Goal: Navigation & Orientation: Understand site structure

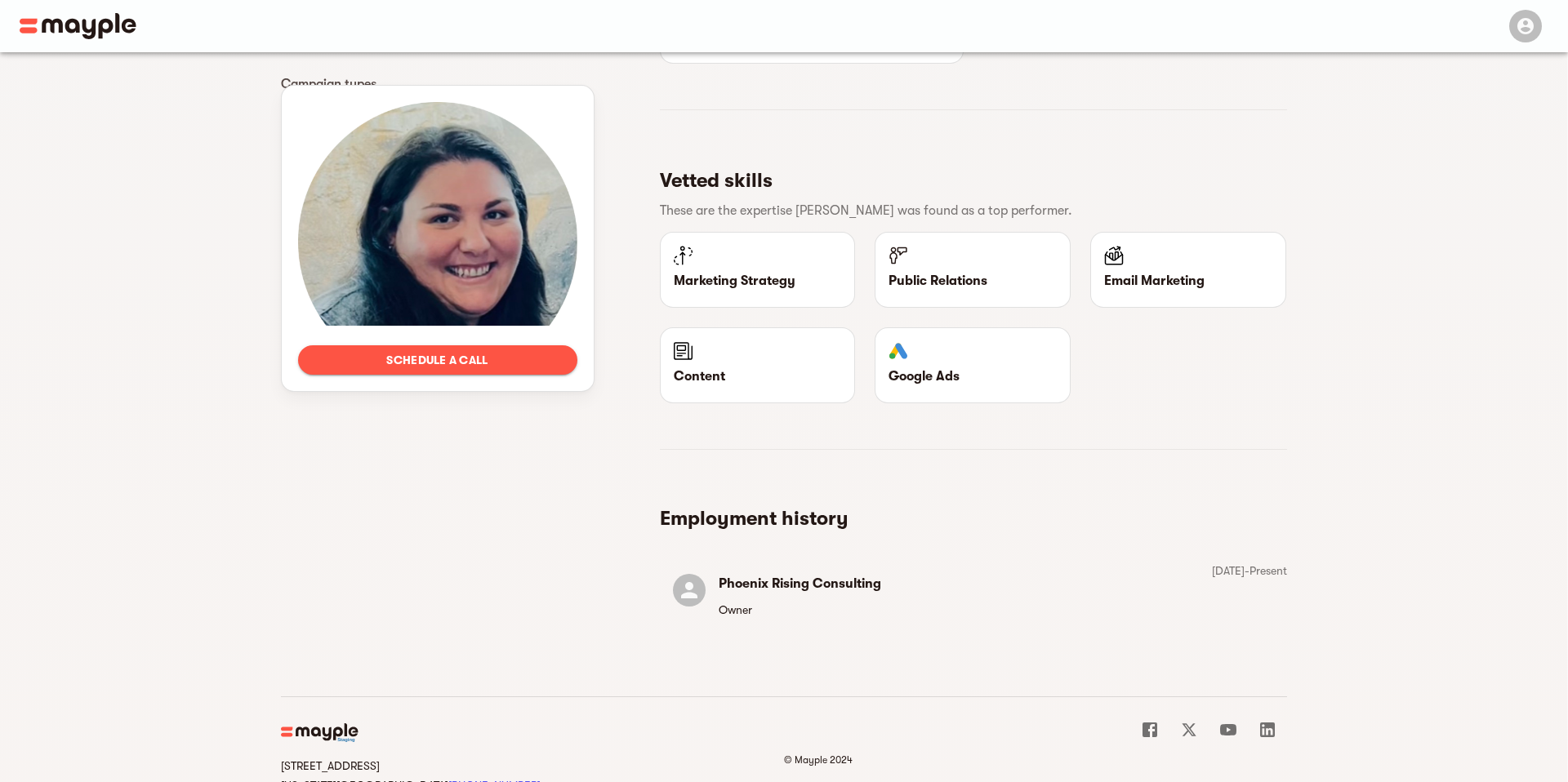
scroll to position [1032, 0]
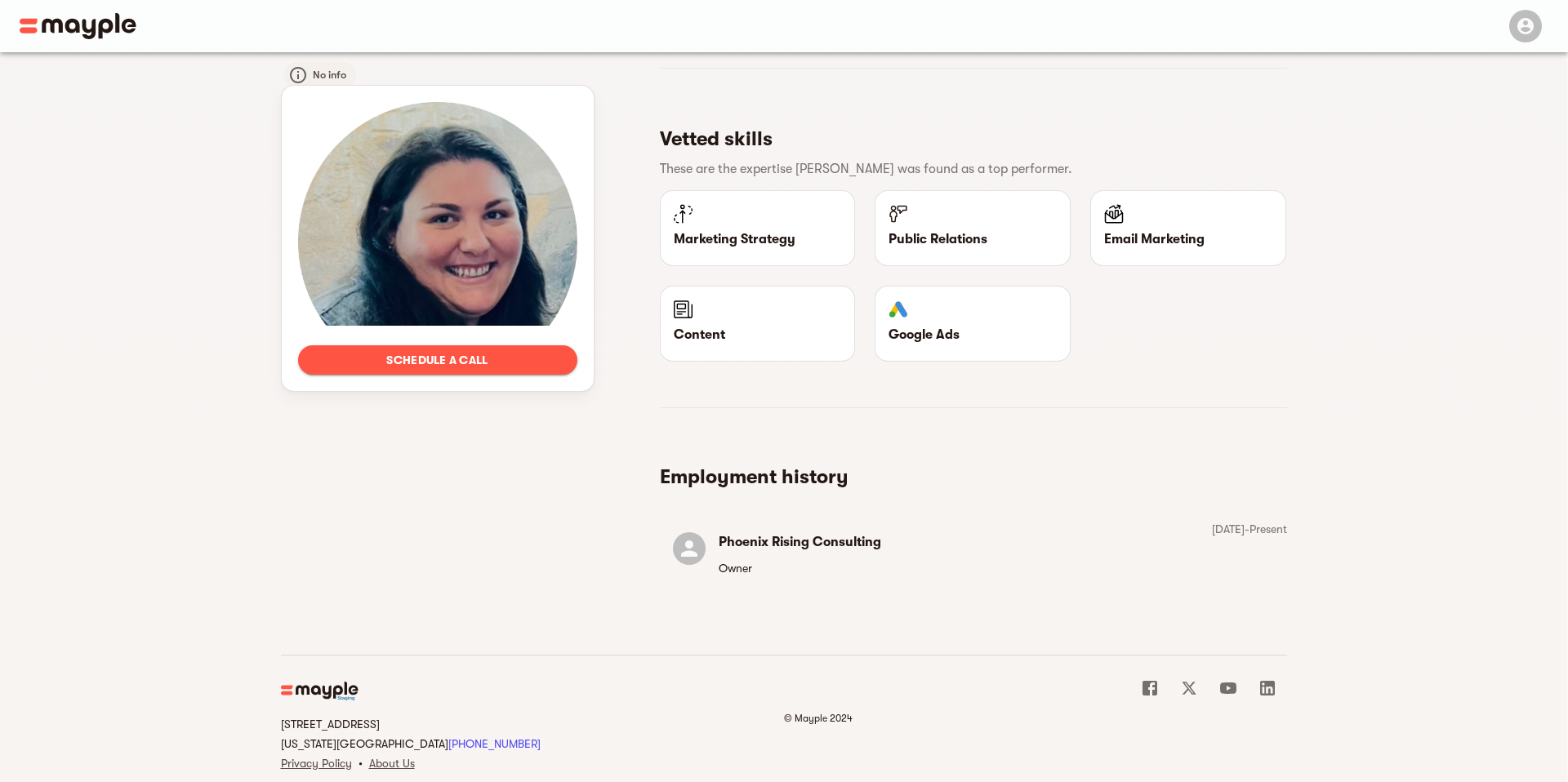
click at [89, 15] on img at bounding box center [78, 26] width 117 height 26
click at [50, 27] on img at bounding box center [78, 26] width 117 height 26
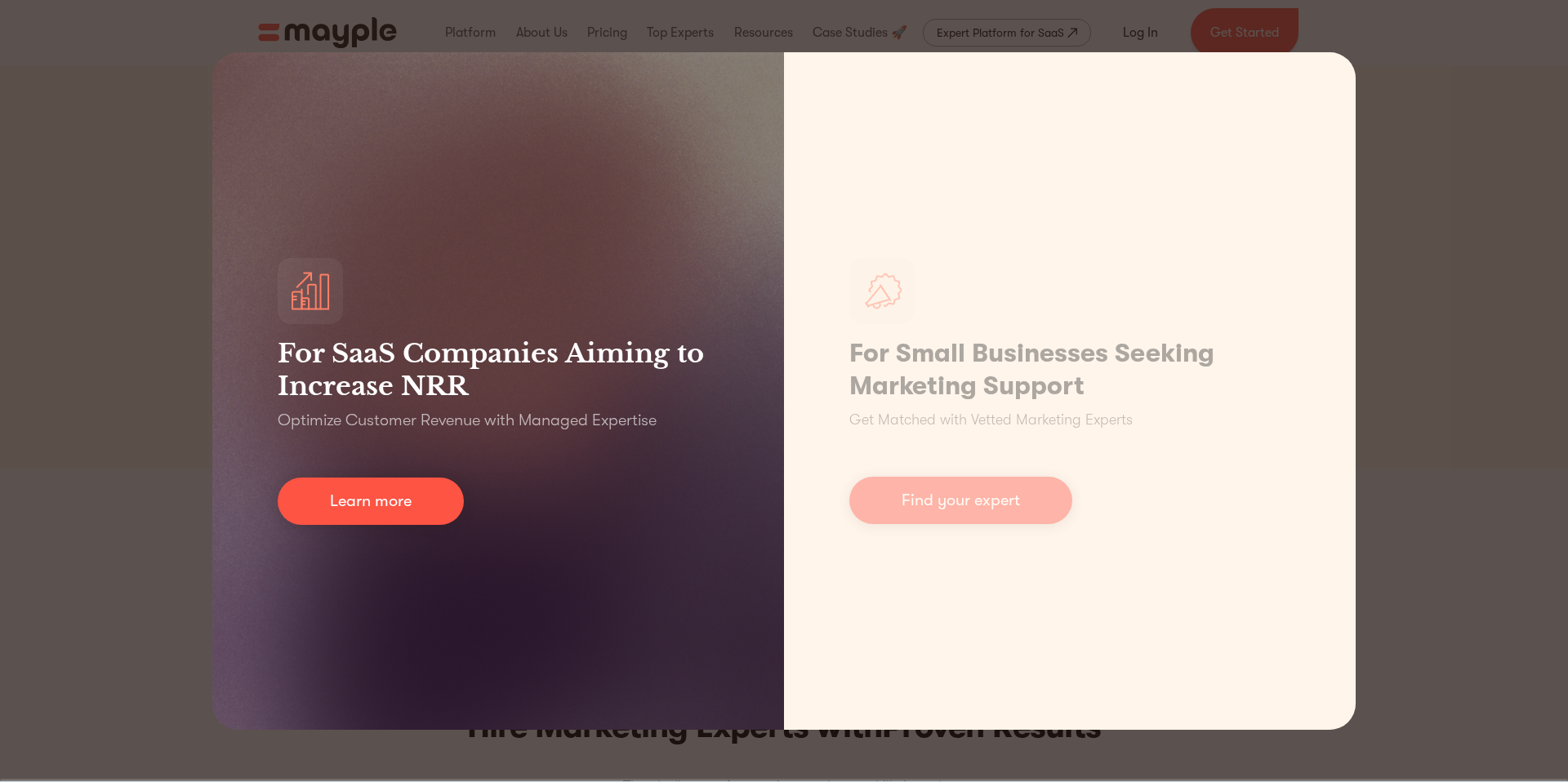
scroll to position [53, 0]
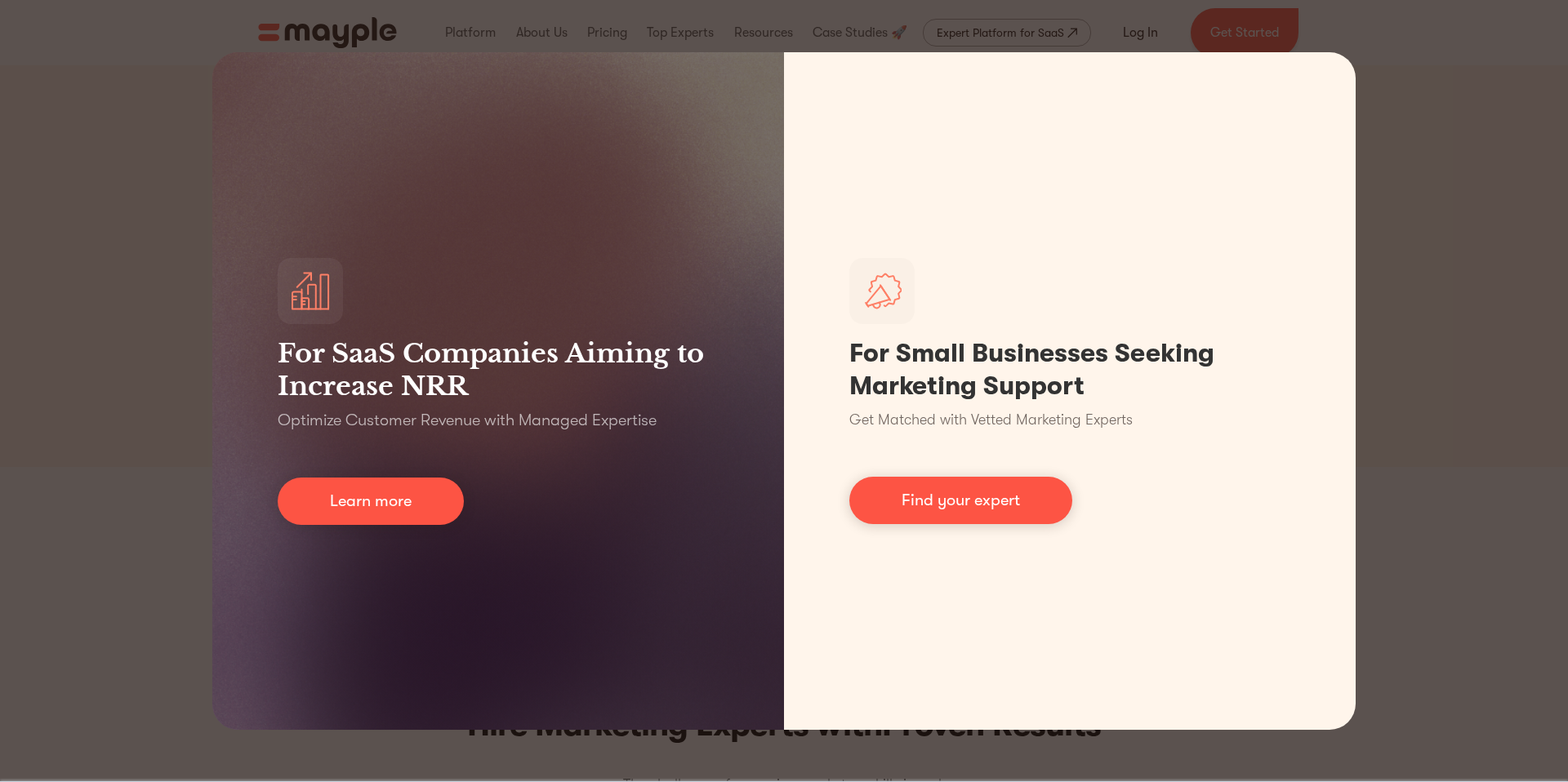
click at [1394, 287] on div "For SaaS Companies Aiming to Increase NRR Optimize Customer Revenue with Manage…" at bounding box center [784, 391] width 1568 height 782
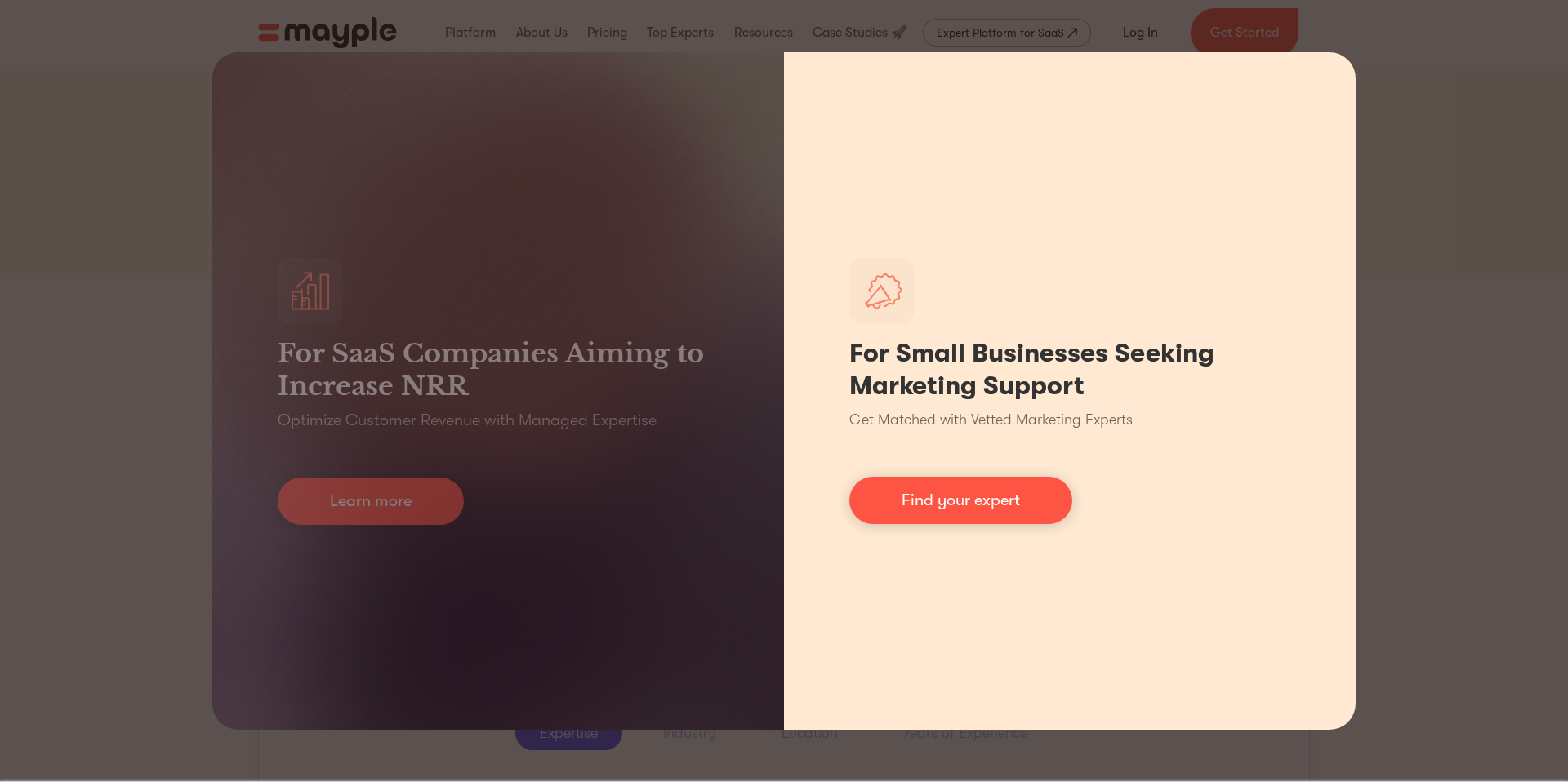
scroll to position [239, 0]
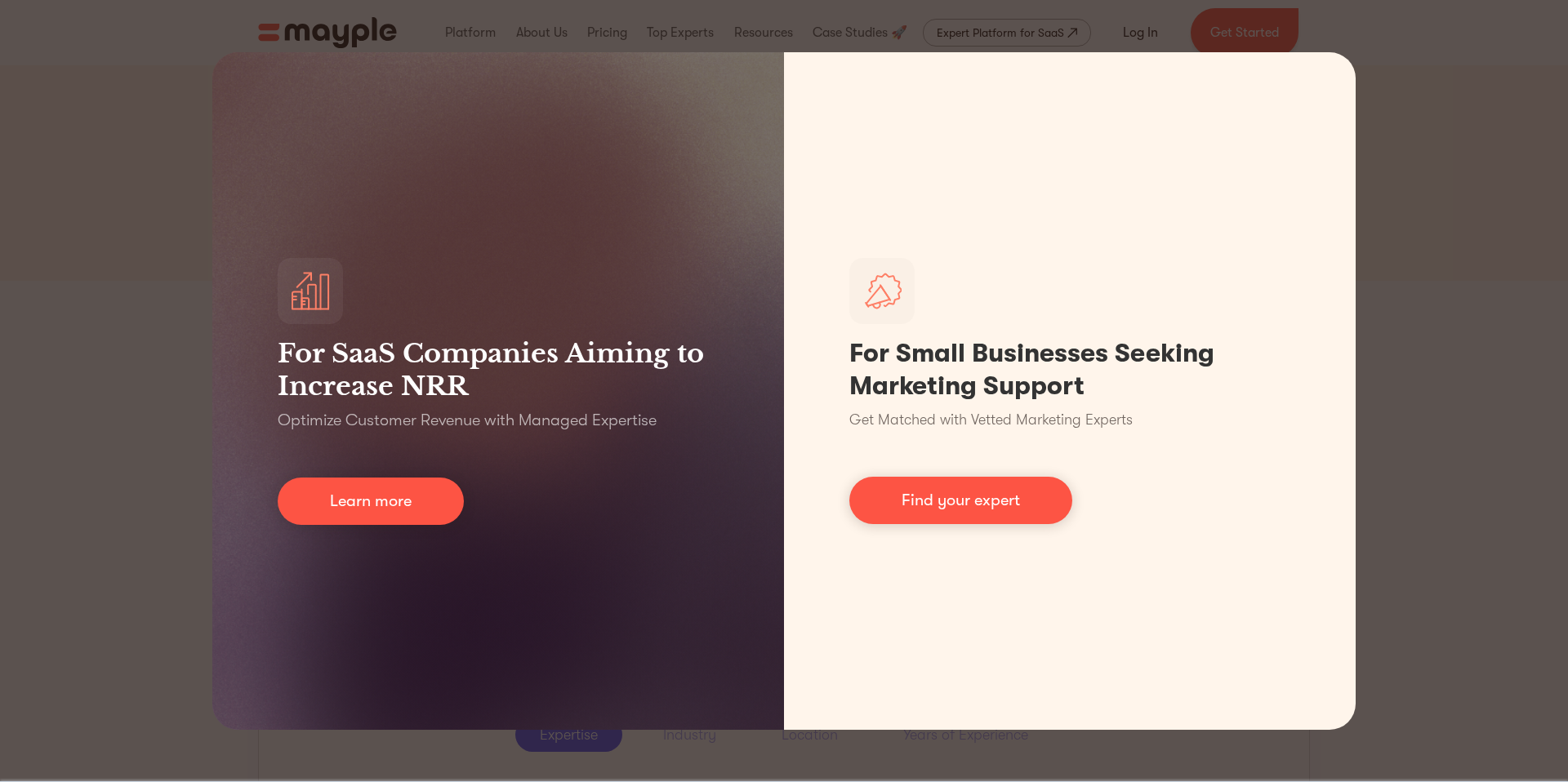
click at [1490, 395] on div "For SaaS Companies Aiming to Increase NRR Optimize Customer Revenue with Manage…" at bounding box center [784, 391] width 1568 height 782
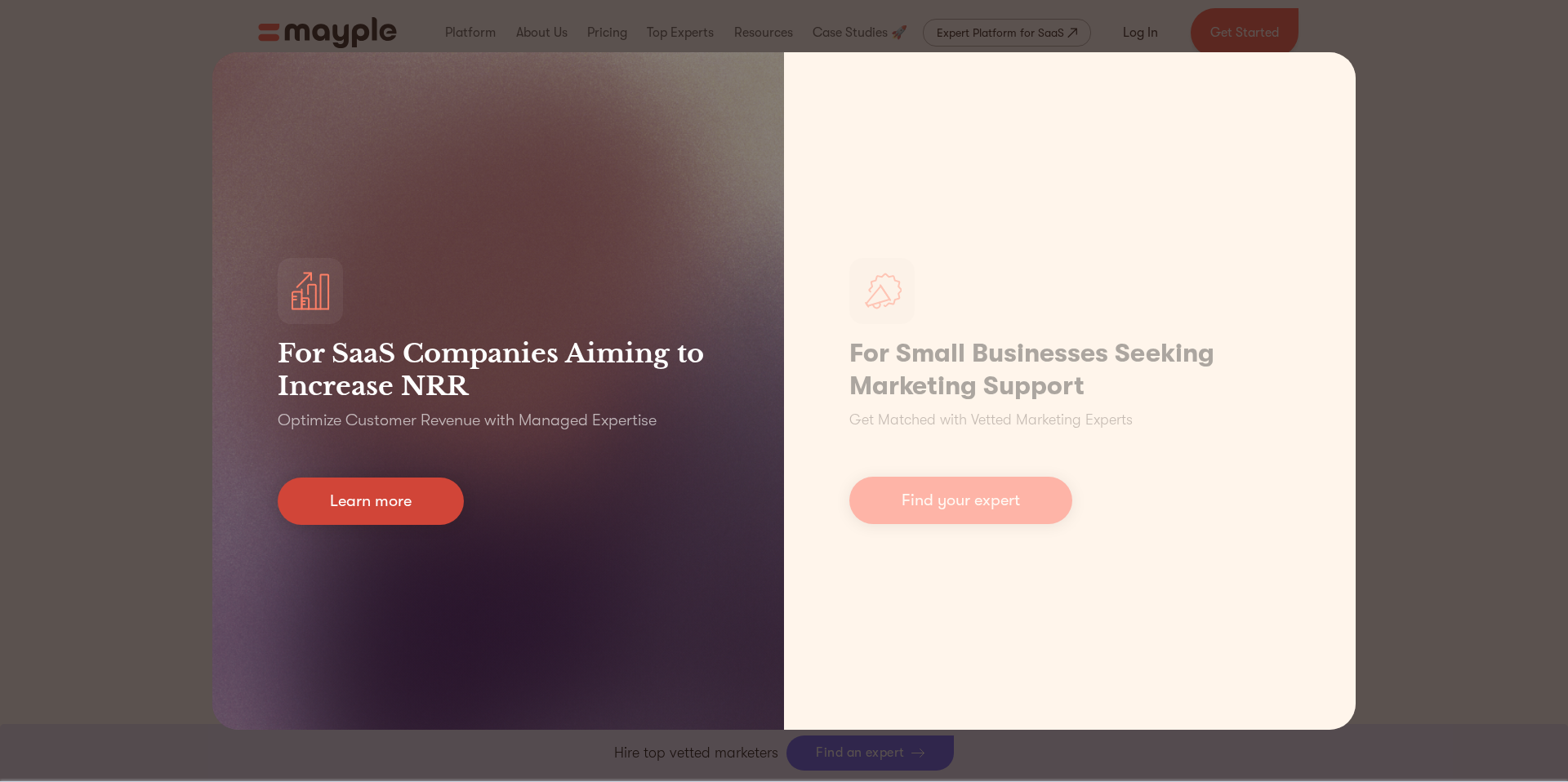
click at [379, 481] on link "Learn more" at bounding box center [371, 501] width 187 height 48
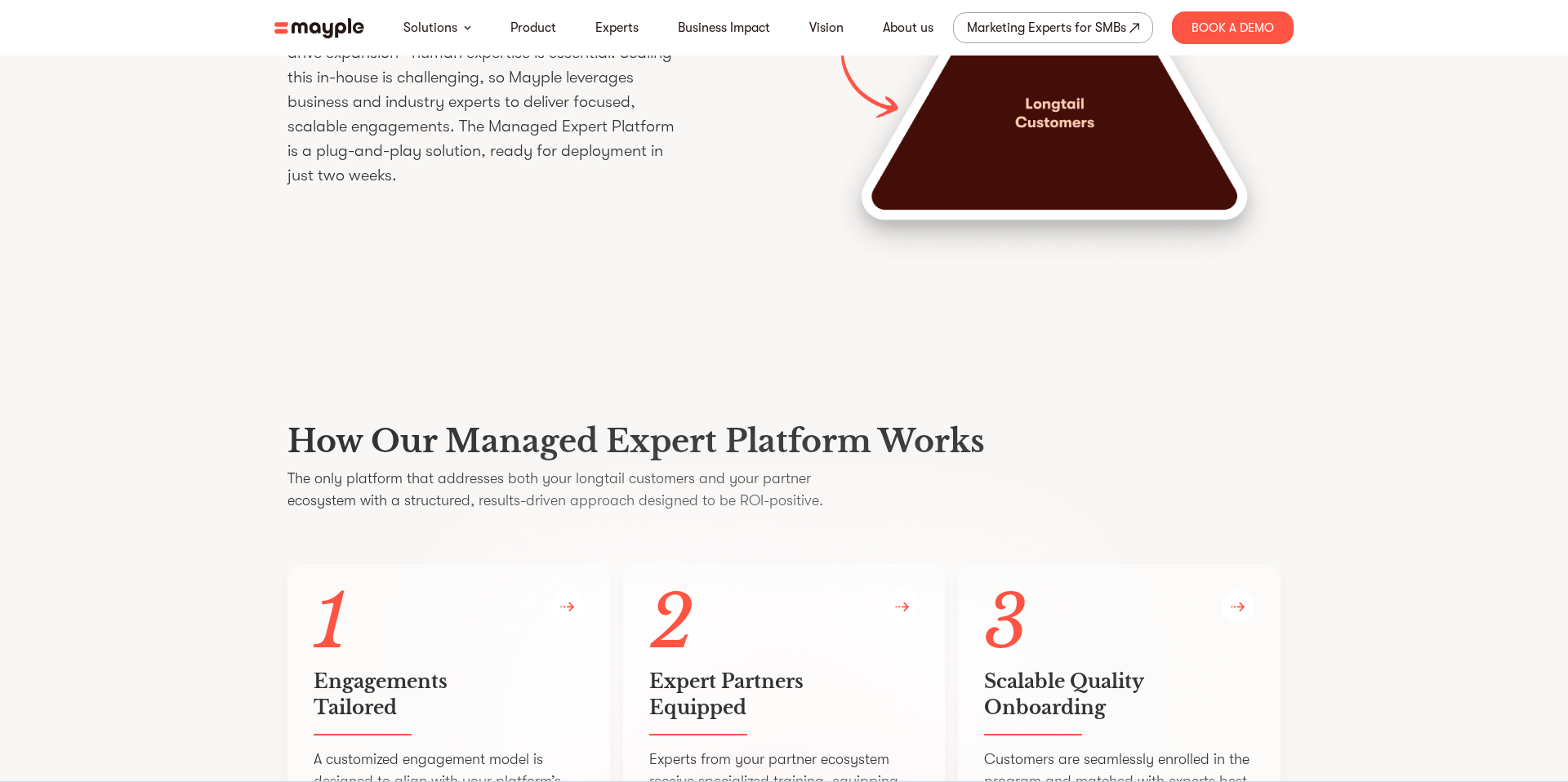
scroll to position [2750, 0]
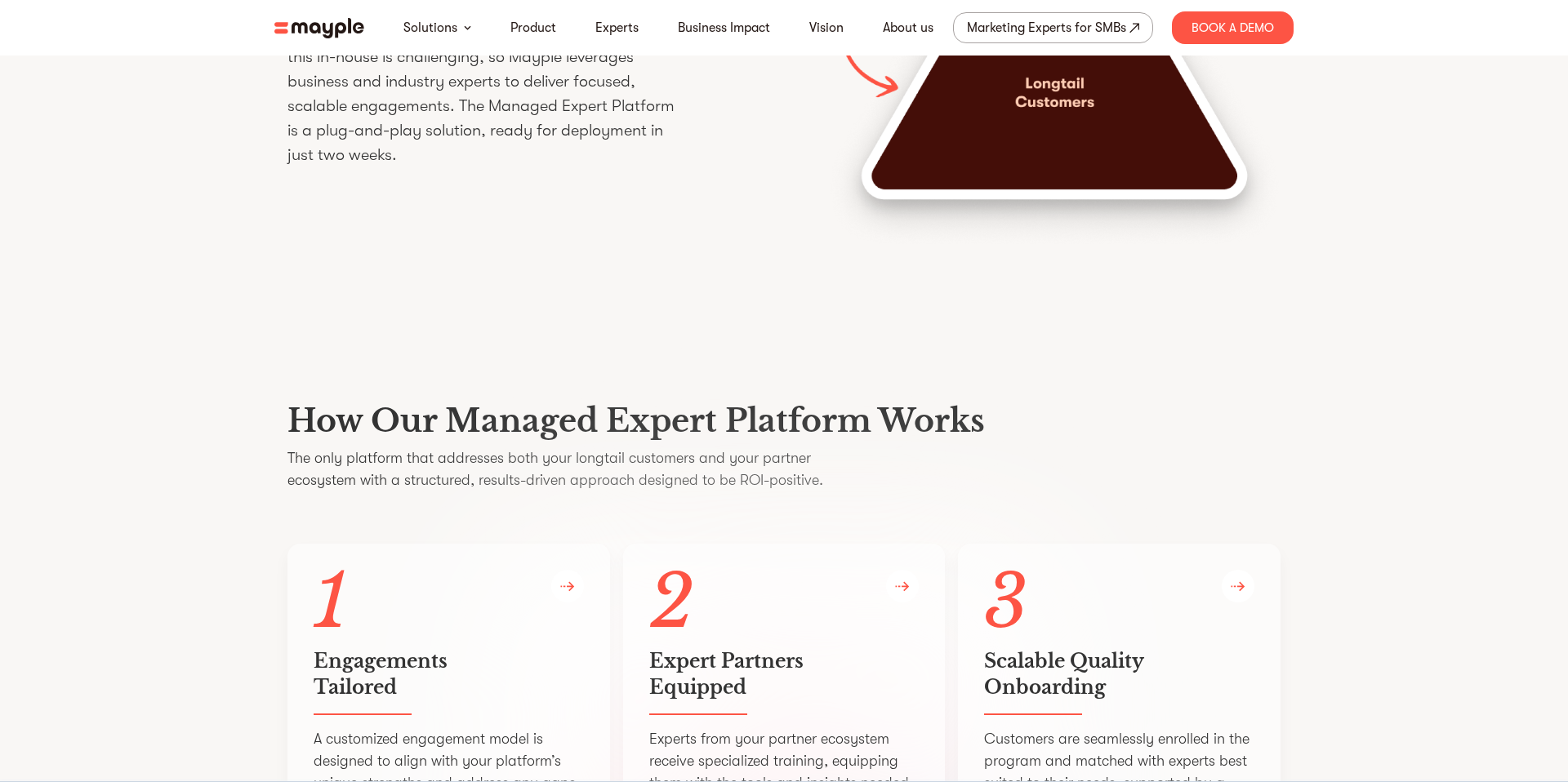
click at [336, 32] on img at bounding box center [319, 28] width 90 height 21
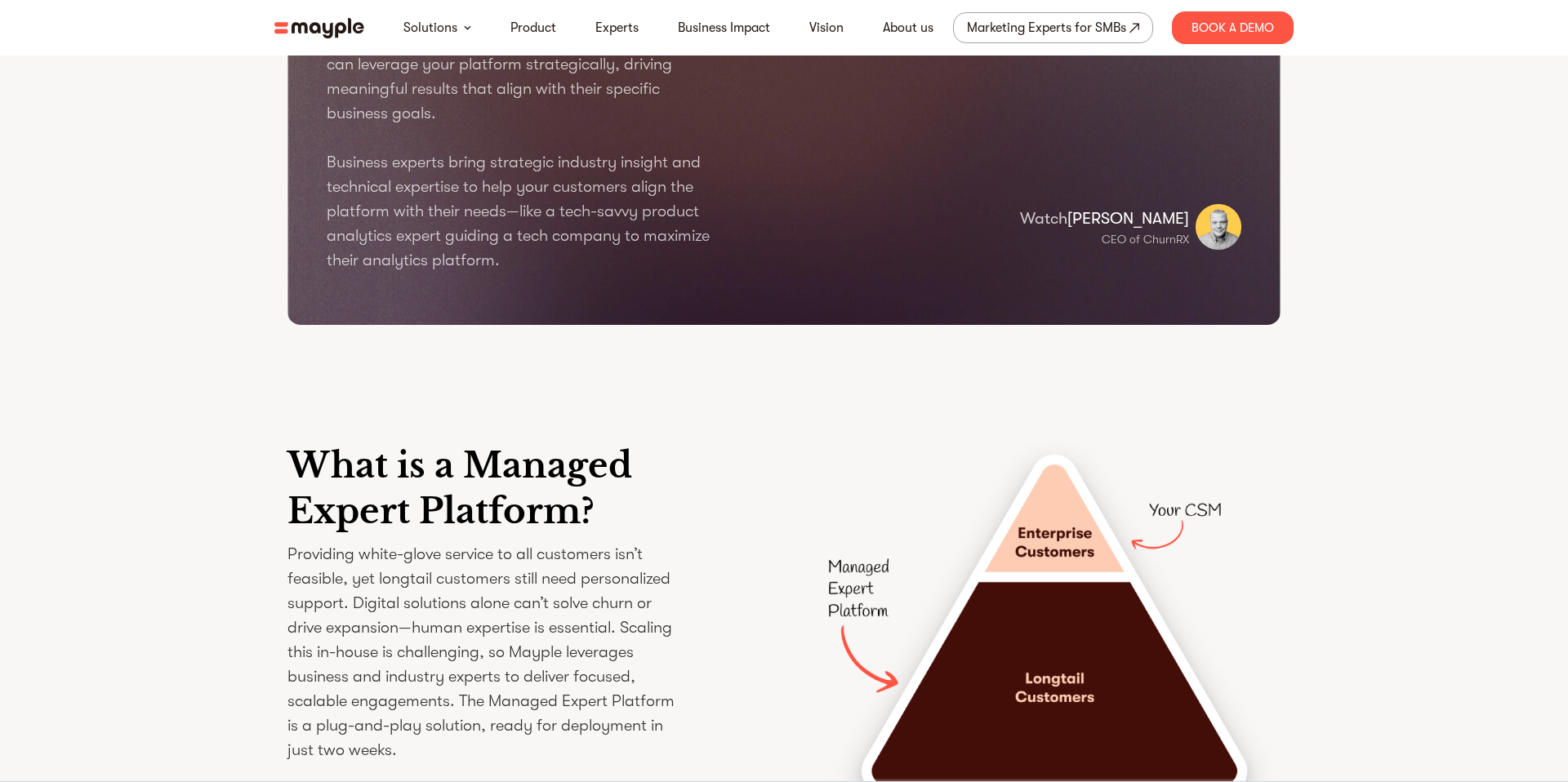
scroll to position [2169, 0]
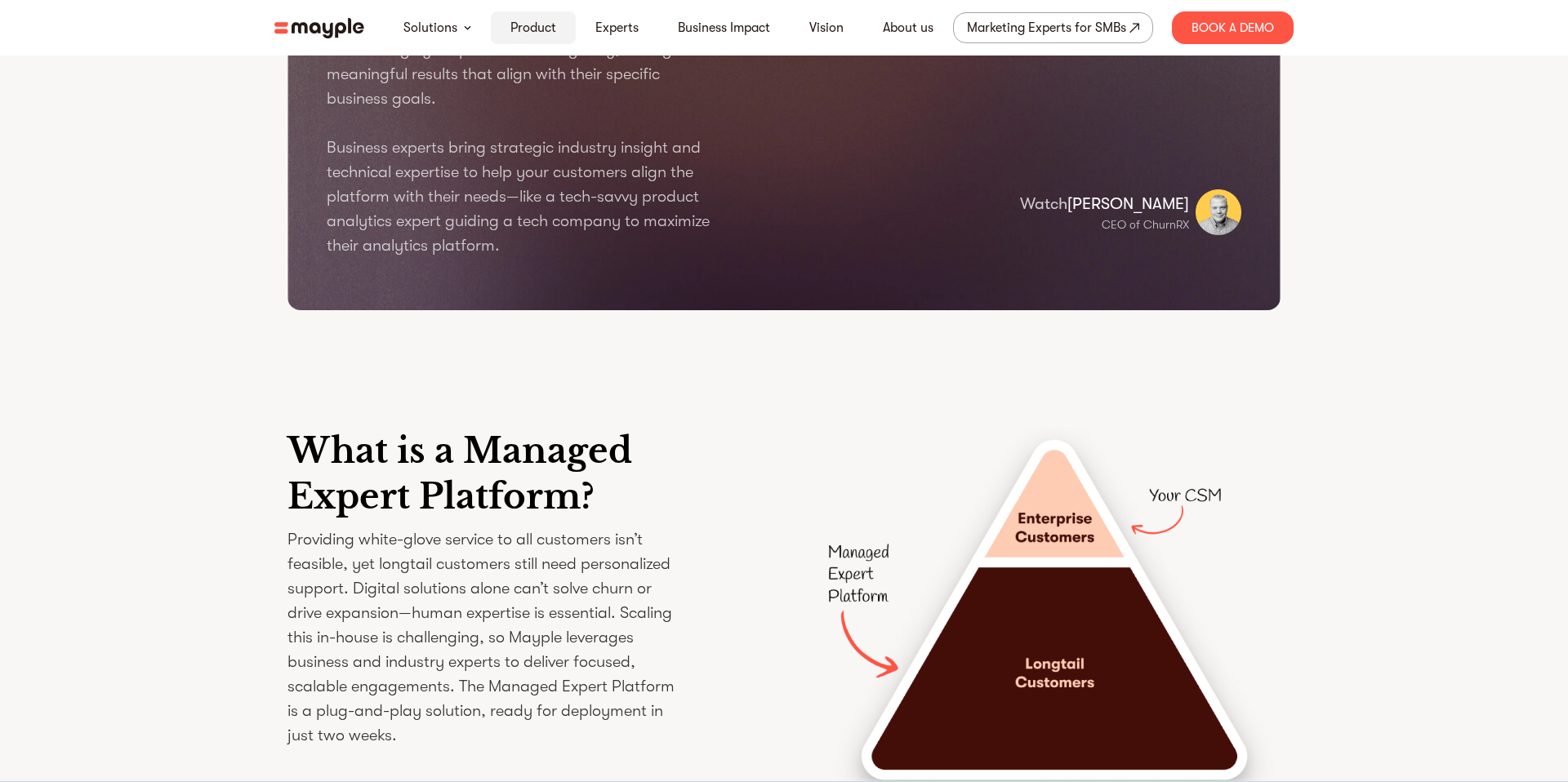
click at [533, 33] on link "Product" at bounding box center [533, 28] width 46 height 20
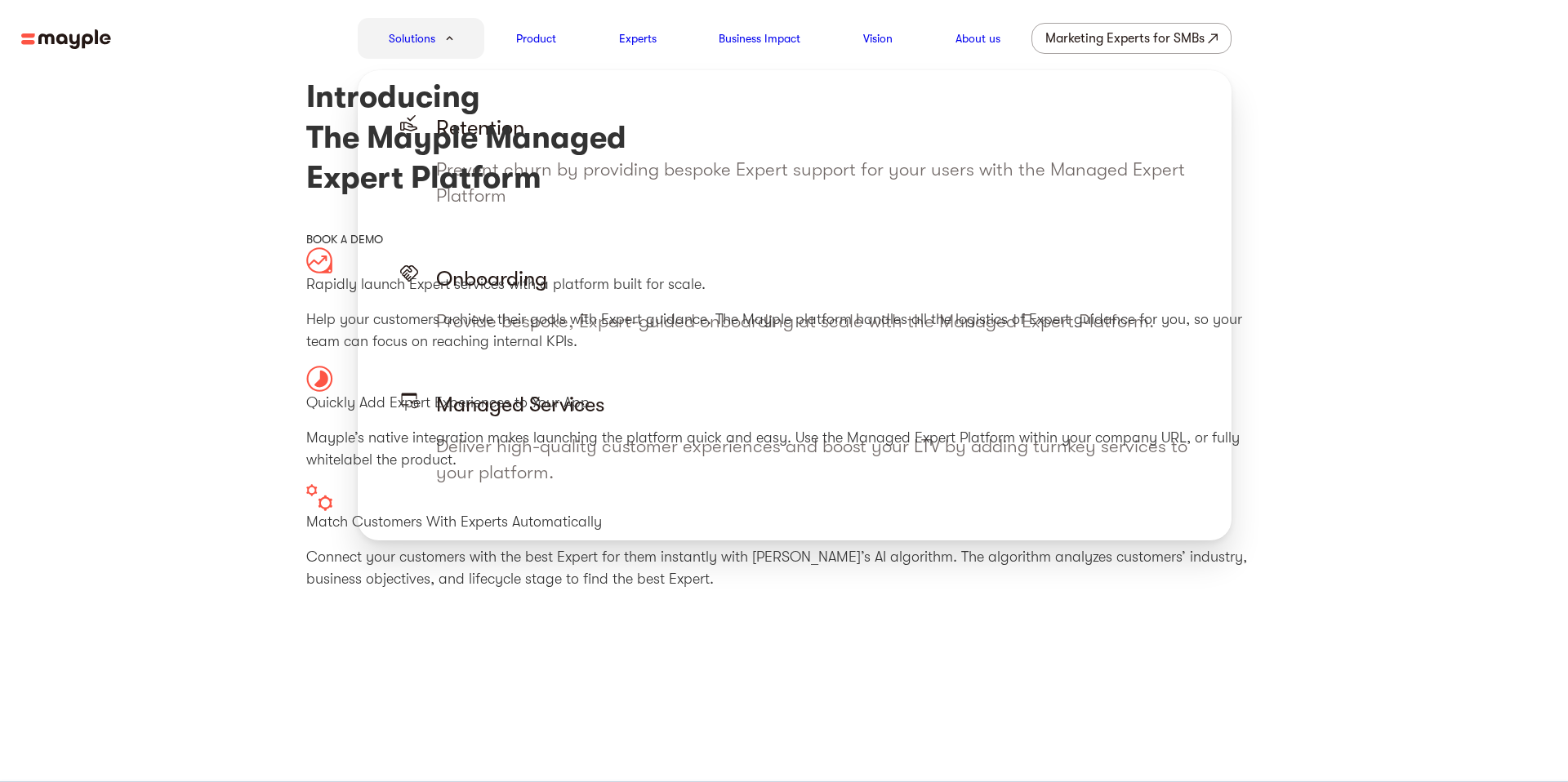
click at [430, 32] on link "Solutions" at bounding box center [412, 39] width 47 height 20
click at [414, 33] on link "Solutions" at bounding box center [412, 39] width 47 height 20
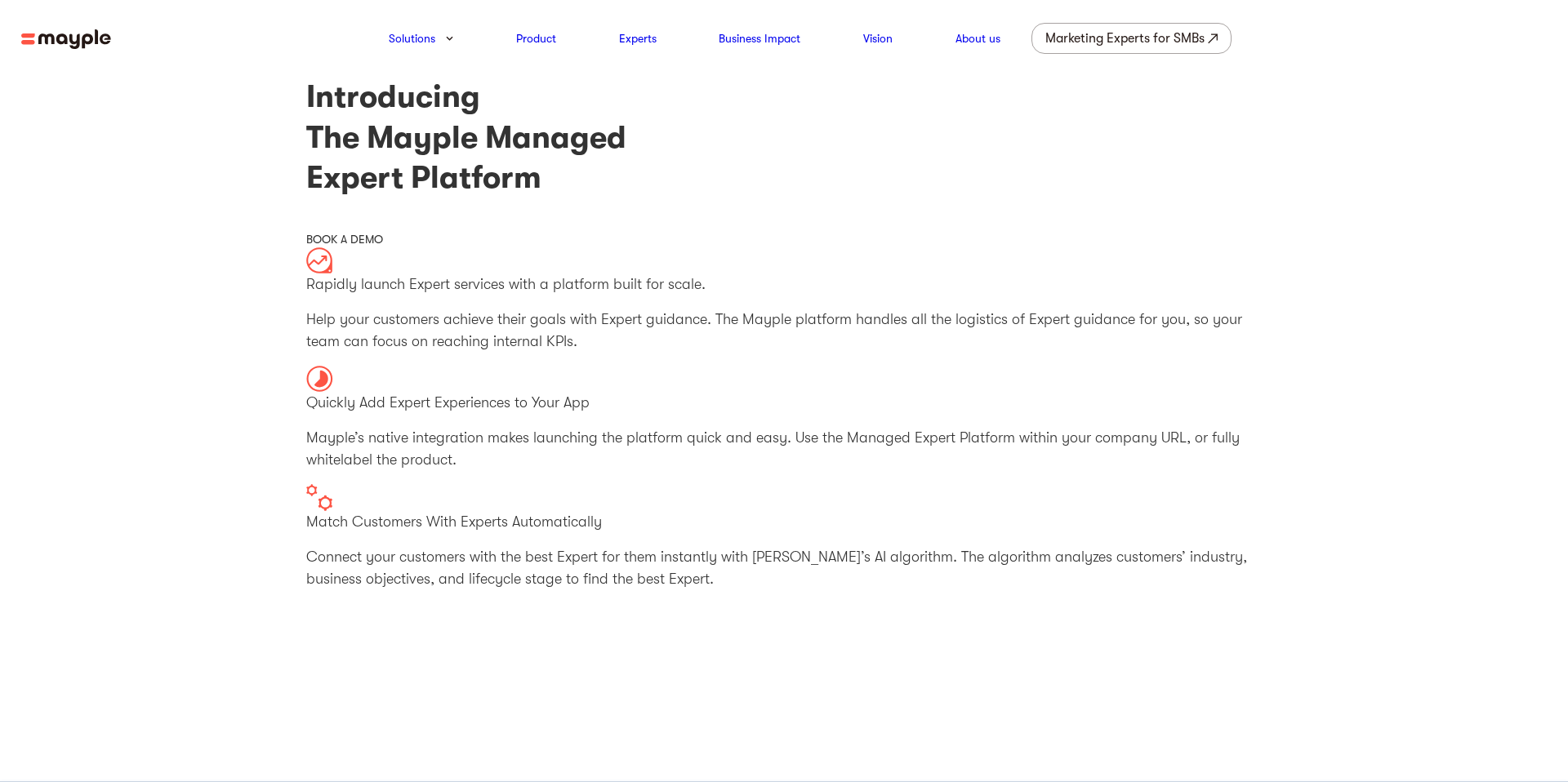
click at [59, 44] on img at bounding box center [66, 39] width 90 height 21
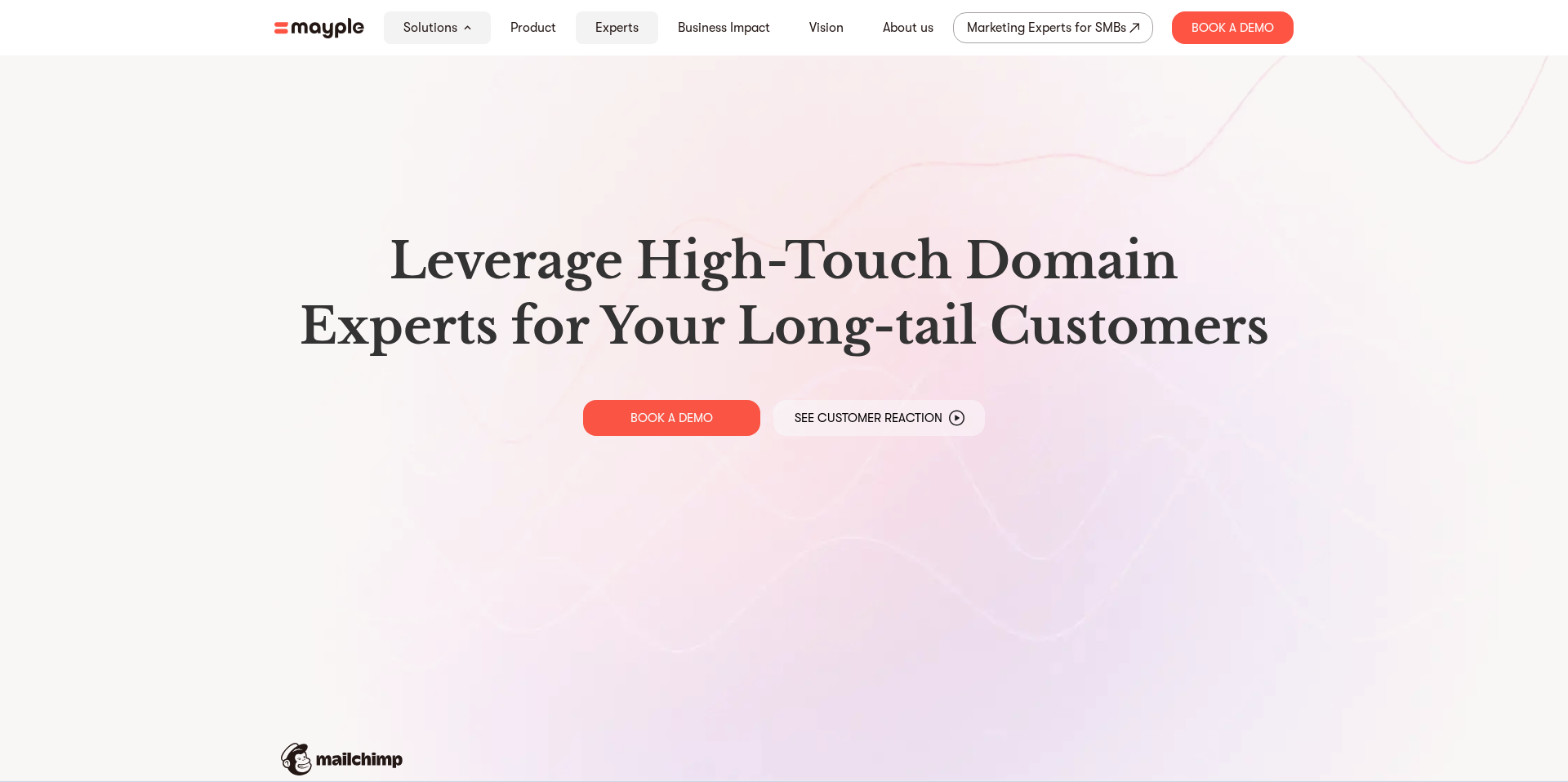
click at [634, 23] on link "Experts" at bounding box center [617, 28] width 43 height 20
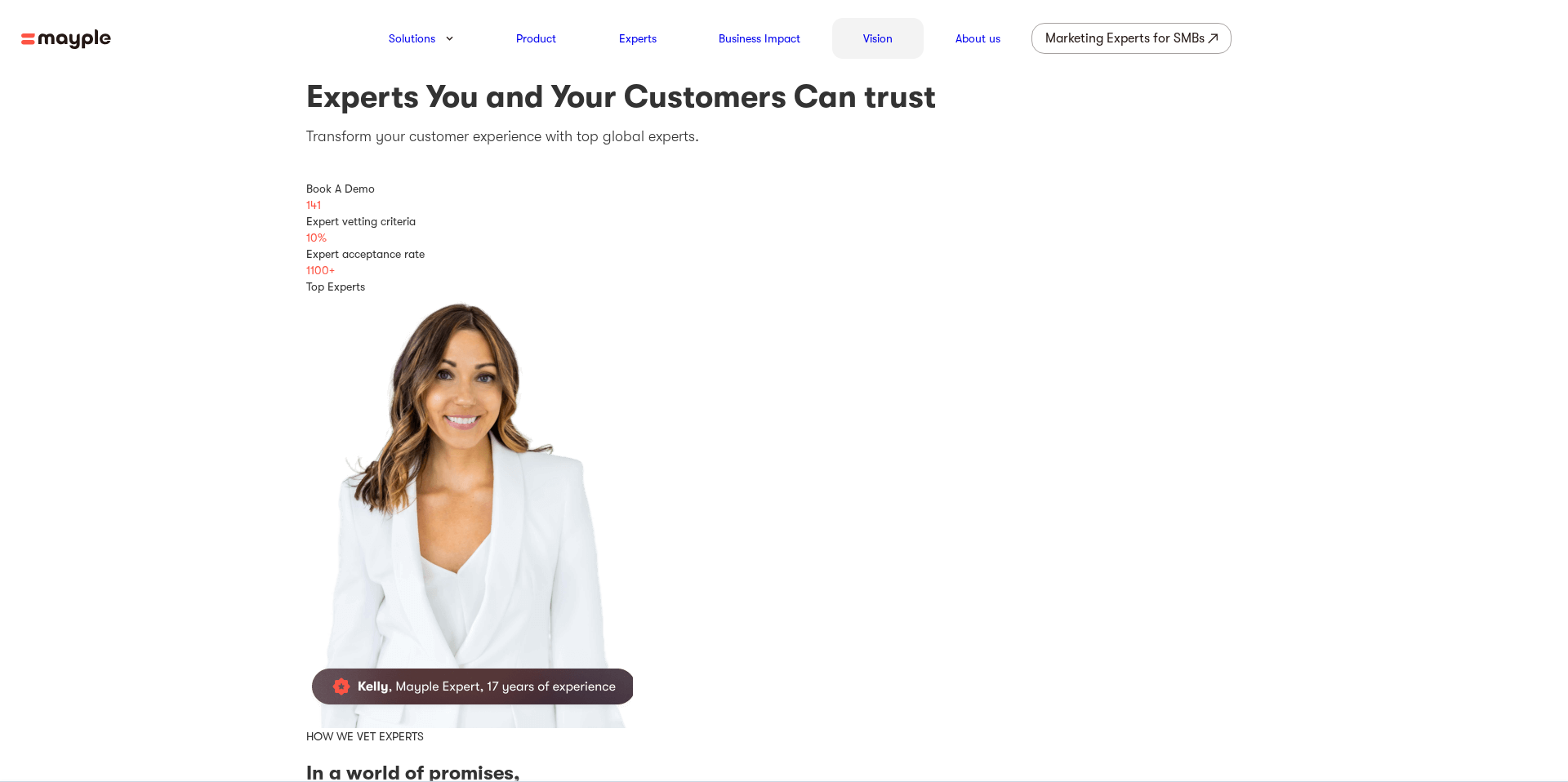
click at [889, 42] on link "Vision" at bounding box center [877, 39] width 30 height 20
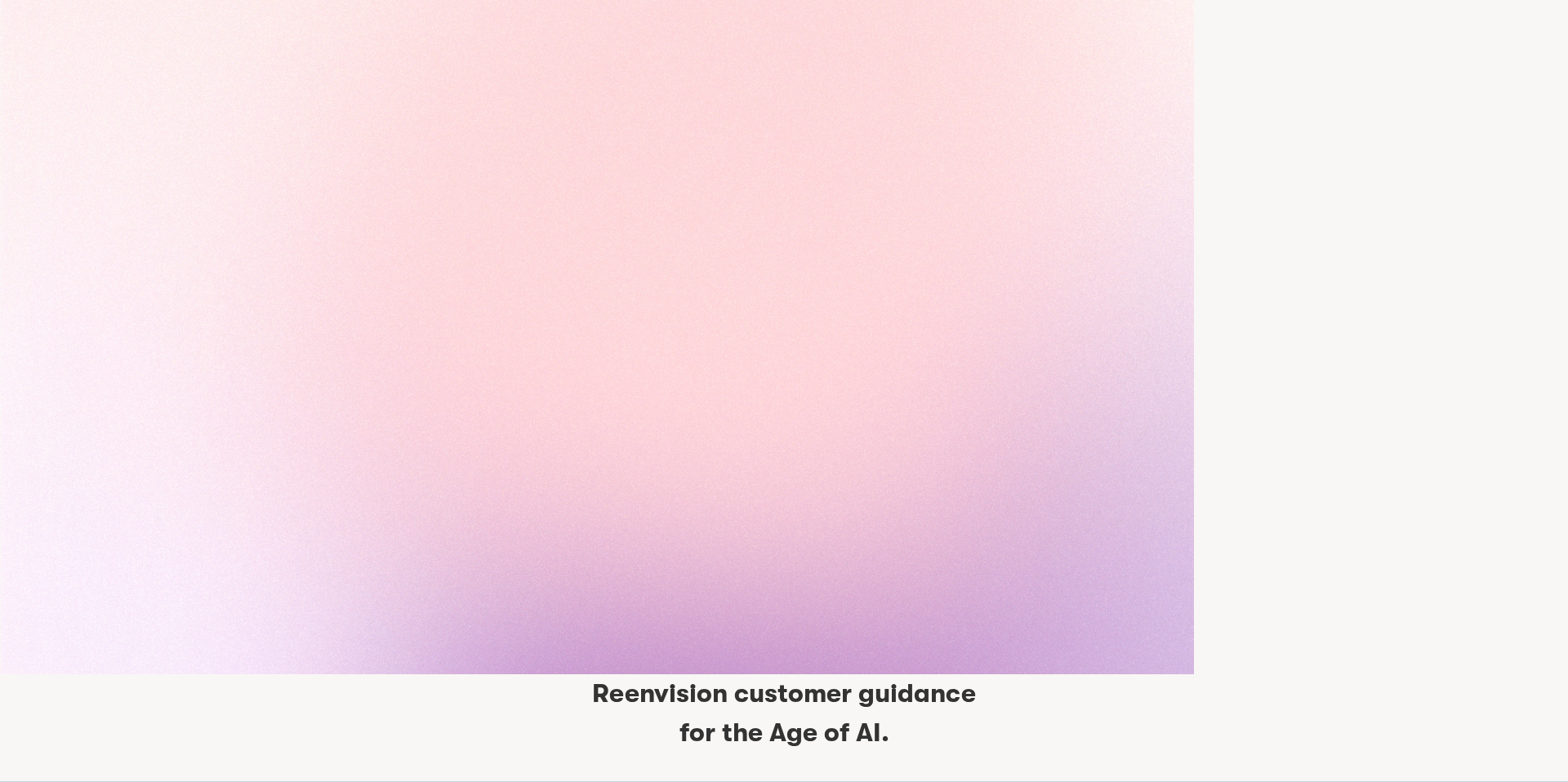
scroll to position [3354, 0]
